Goal: Check status: Check status

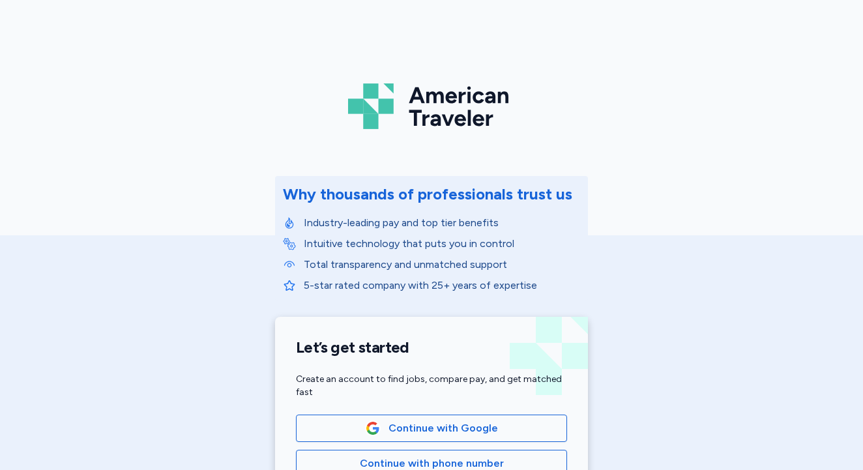
scroll to position [235, 0]
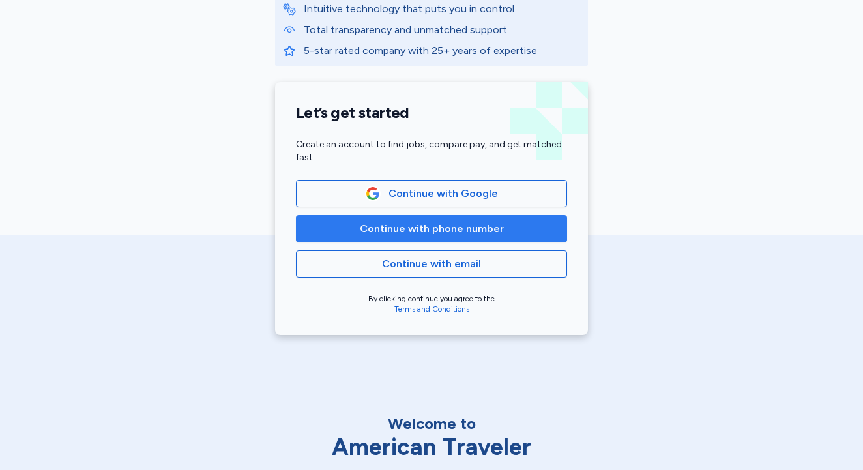
click at [442, 228] on span "Continue with phone number" at bounding box center [432, 229] width 144 height 16
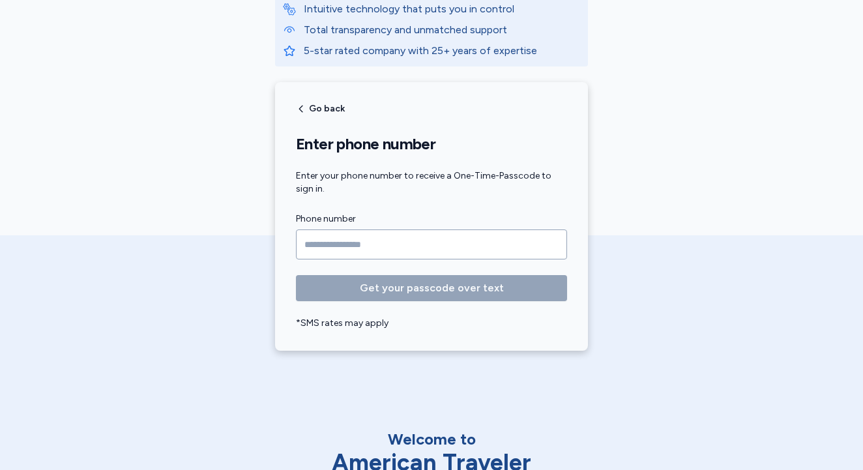
click at [377, 243] on input "Phone number" at bounding box center [431, 244] width 271 height 30
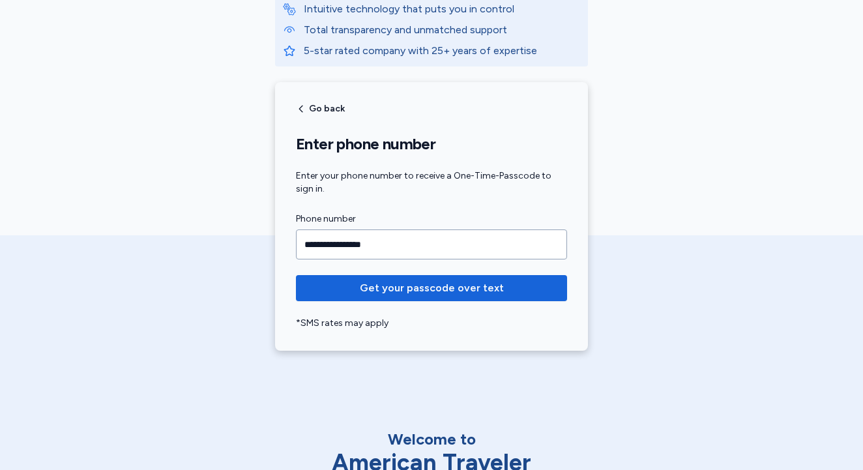
type input "**********"
click at [431, 288] on button "Get your passcode over text" at bounding box center [431, 288] width 271 height 26
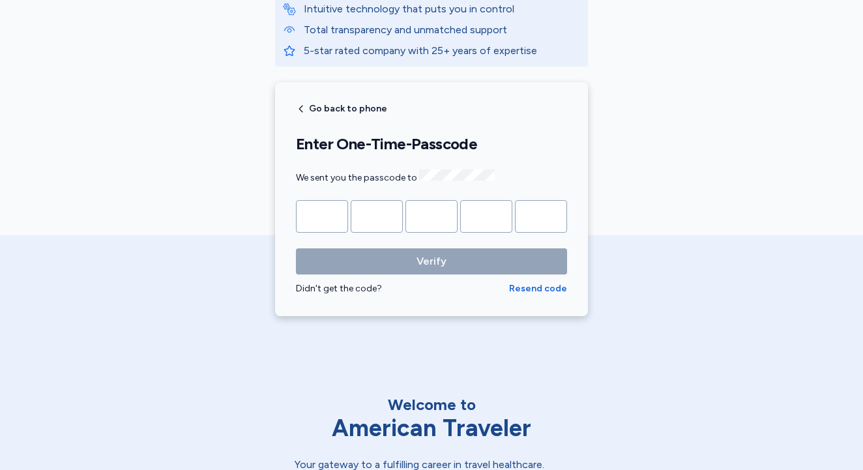
type input "*"
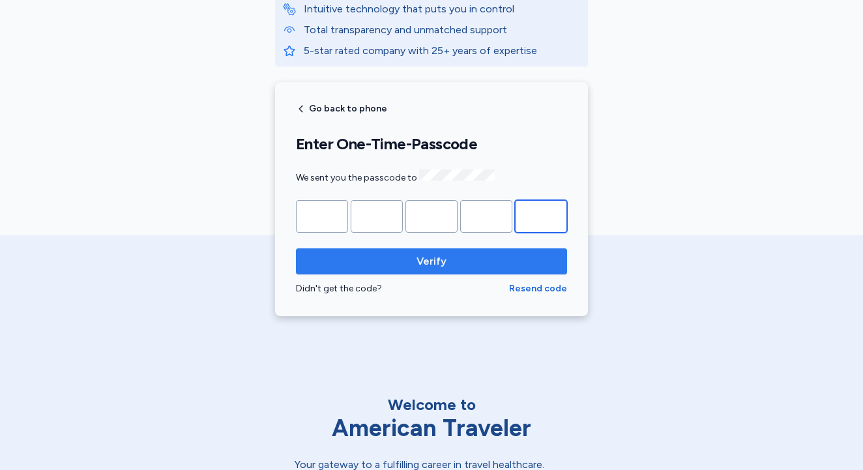
type input "*"
click at [425, 248] on button "Verify" at bounding box center [431, 261] width 271 height 26
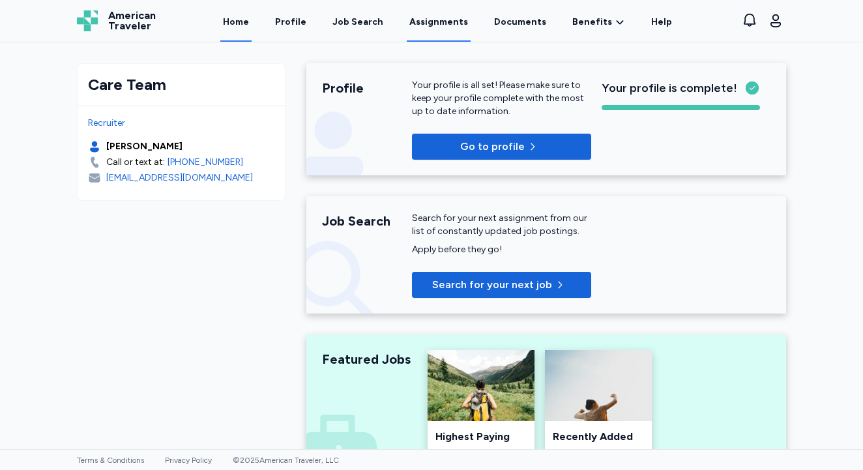
click at [427, 19] on link "Assignments" at bounding box center [439, 21] width 64 height 40
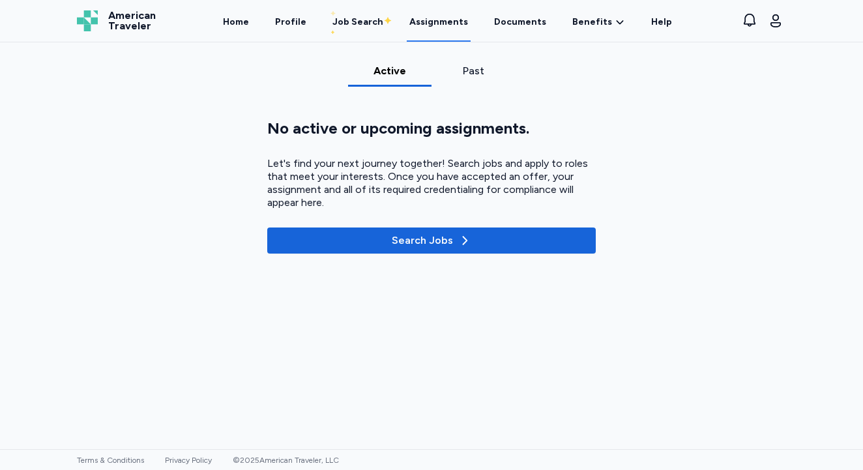
click at [482, 69] on div "Past" at bounding box center [473, 71] width 73 height 16
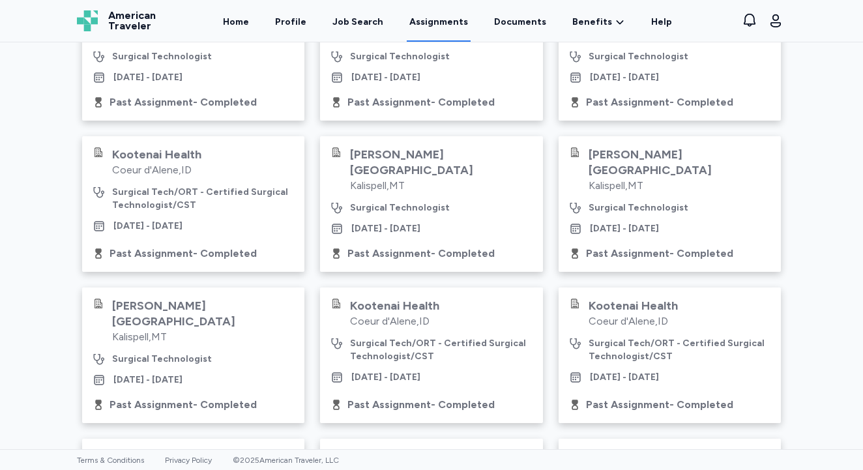
scroll to position [119, 0]
click at [239, 370] on div "[PERSON_NAME][GEOGRAPHIC_DATA] [GEOGRAPHIC_DATA] , MT Surgical Technologist [DA…" at bounding box center [193, 354] width 222 height 136
click at [242, 386] on div "[PERSON_NAME][GEOGRAPHIC_DATA] [GEOGRAPHIC_DATA] , MT Surgical Technologist [DA…" at bounding box center [193, 354] width 222 height 136
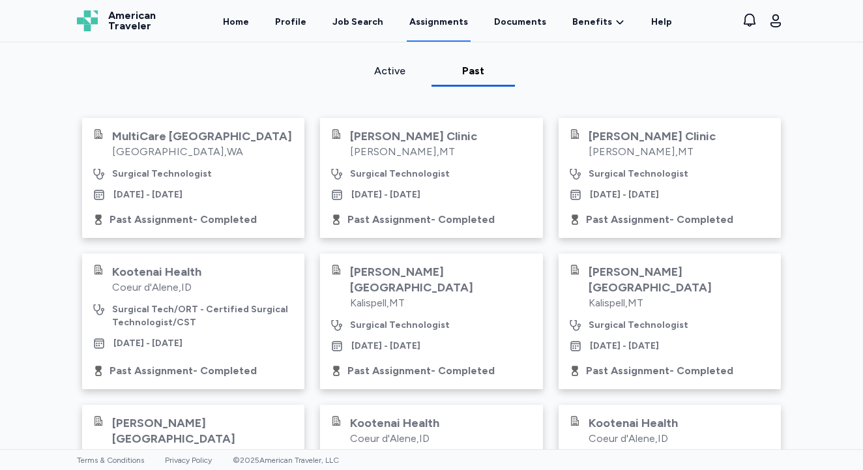
scroll to position [0, 0]
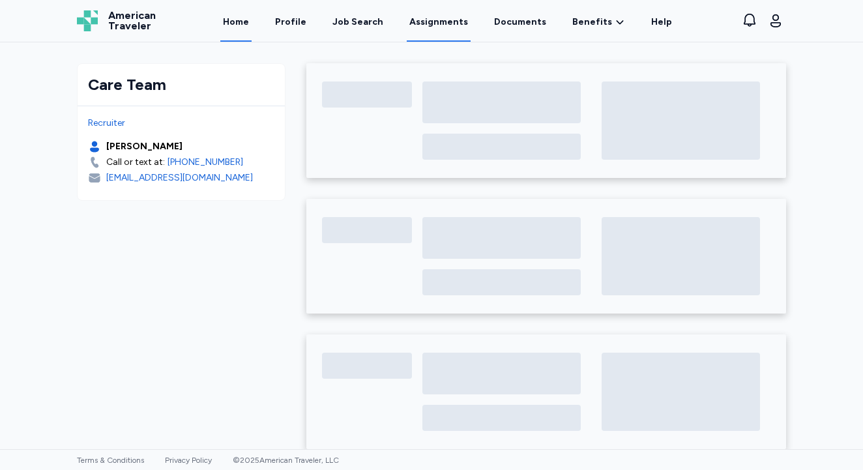
click at [441, 23] on link "Assignments" at bounding box center [439, 21] width 64 height 40
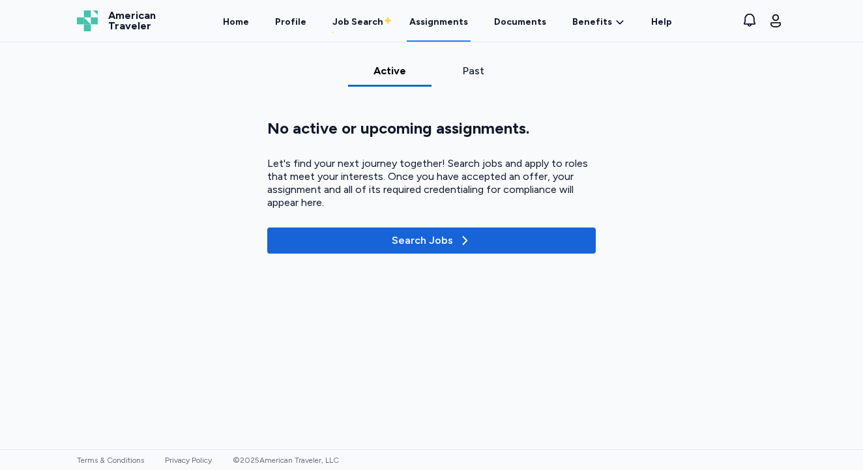
click at [476, 76] on div "Past" at bounding box center [473, 71] width 73 height 16
